Goal: Task Accomplishment & Management: Manage account settings

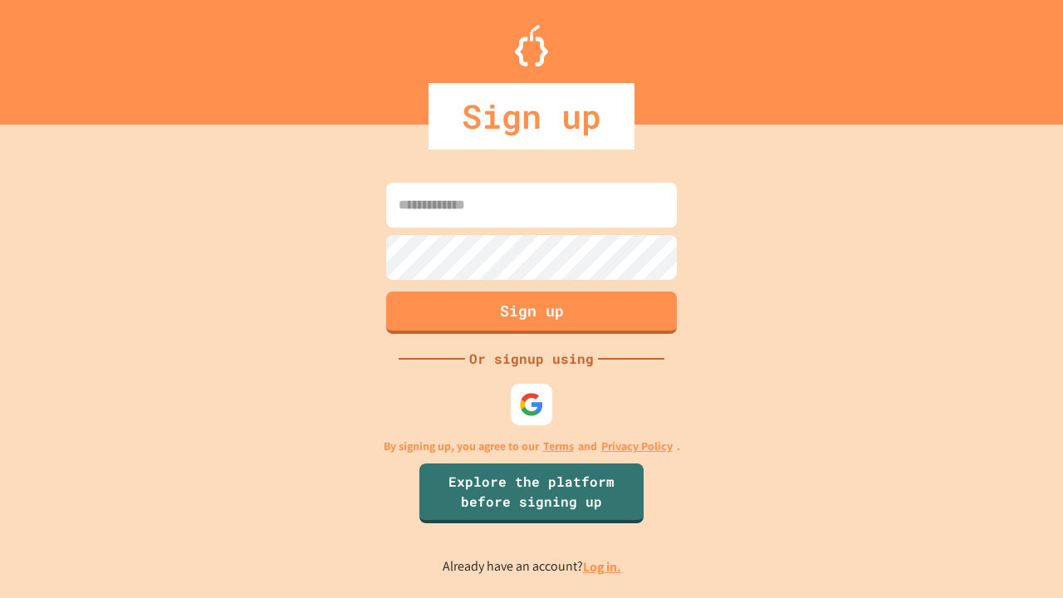
click at [603, 567] on link "Log in." at bounding box center [602, 566] width 38 height 17
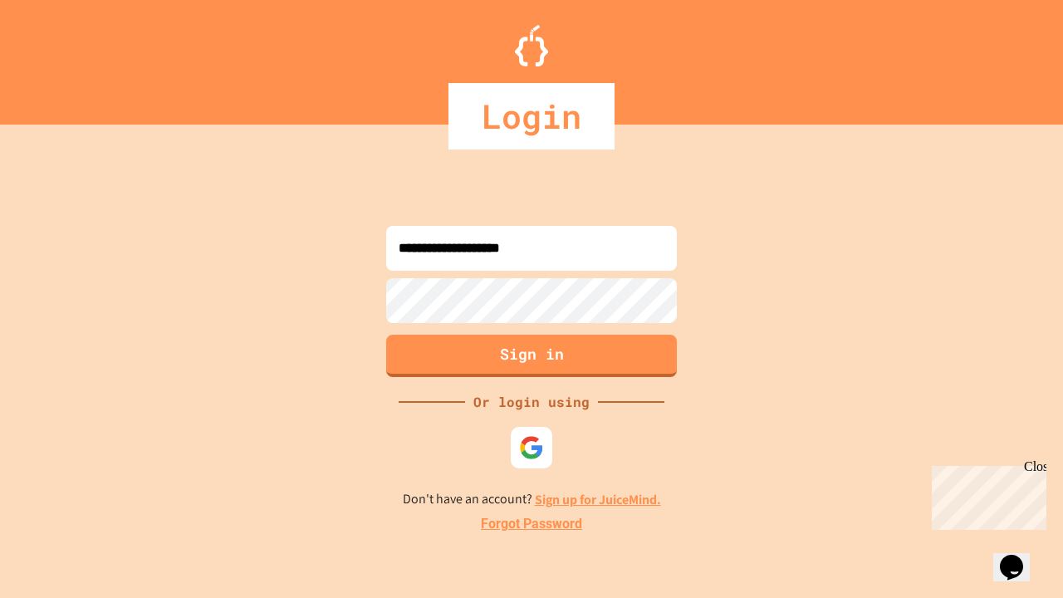
type input "**********"
